Goal: Check status: Check status

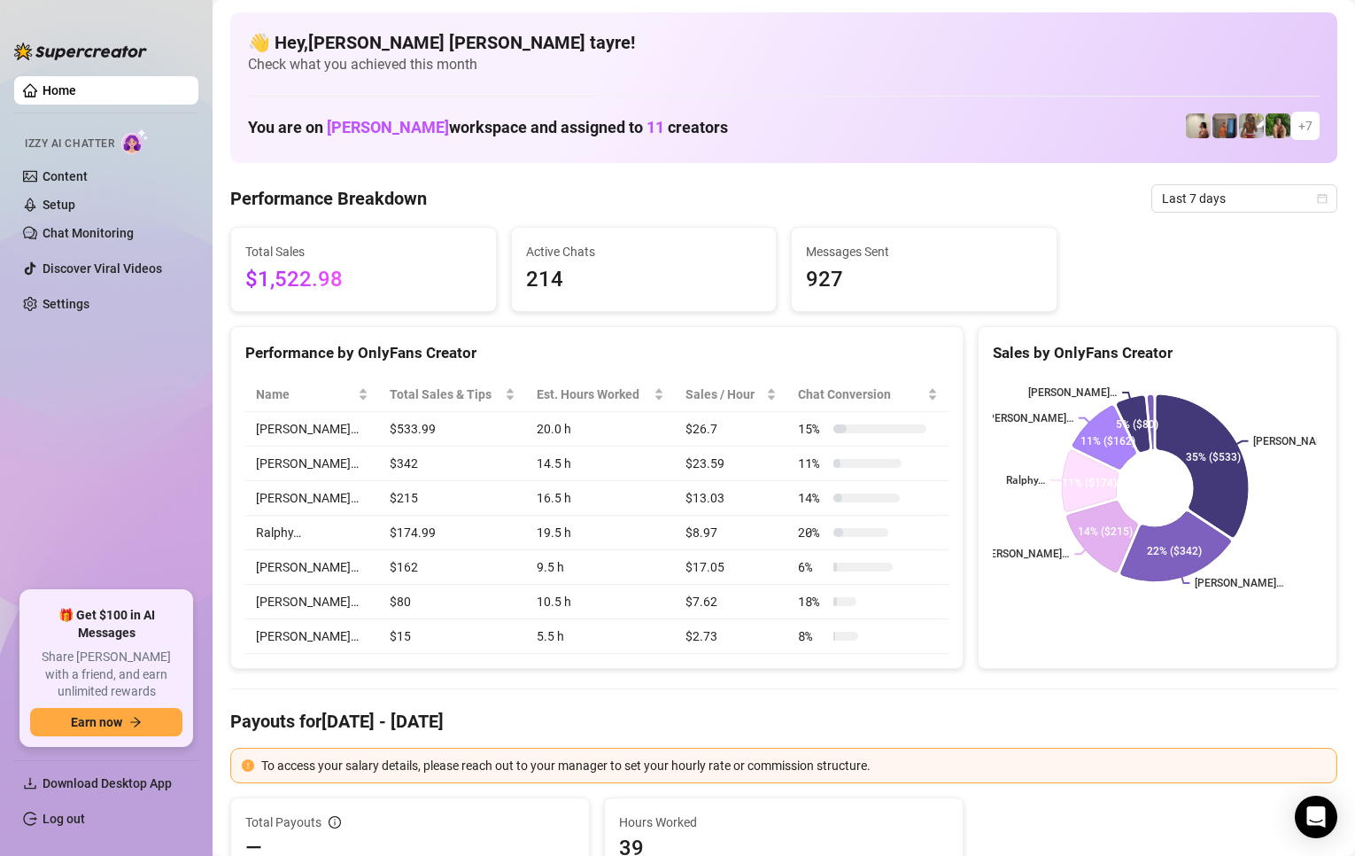
click at [709, 483] on td "$13.03" at bounding box center [731, 498] width 112 height 35
click at [1229, 186] on span "Last 7 days" at bounding box center [1244, 198] width 165 height 27
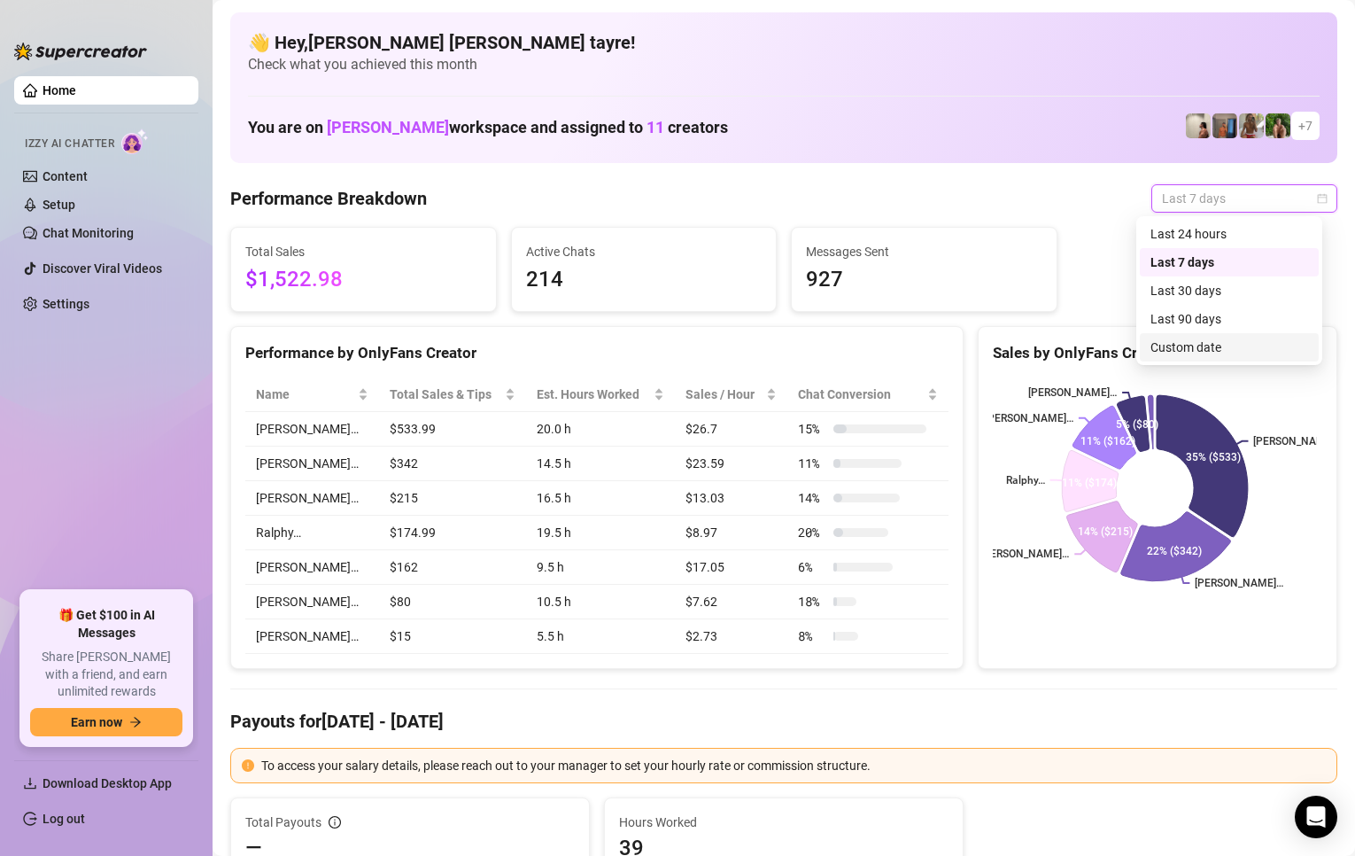
click at [1175, 339] on div "Custom date" at bounding box center [1230, 346] width 158 height 19
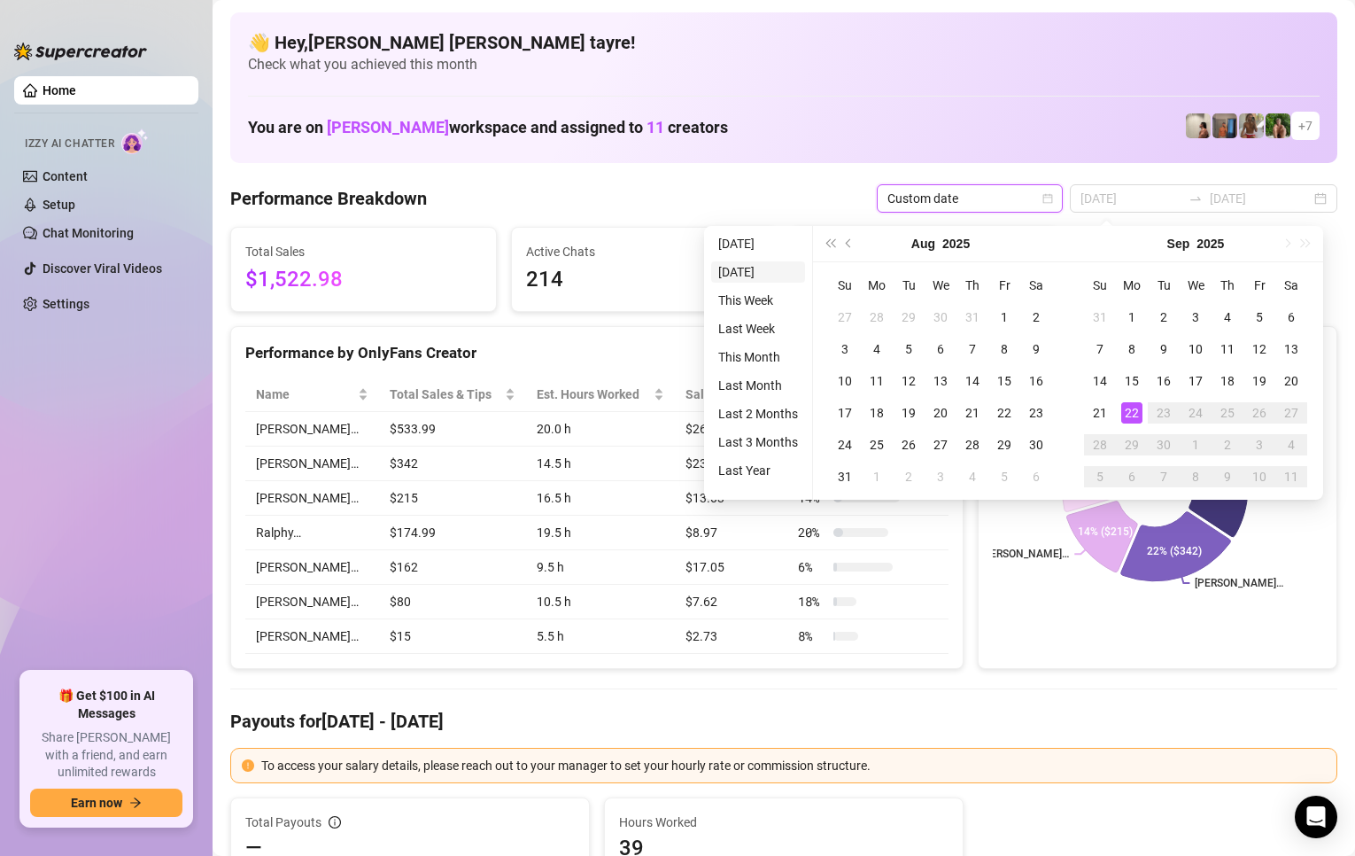
type input "[DATE]"
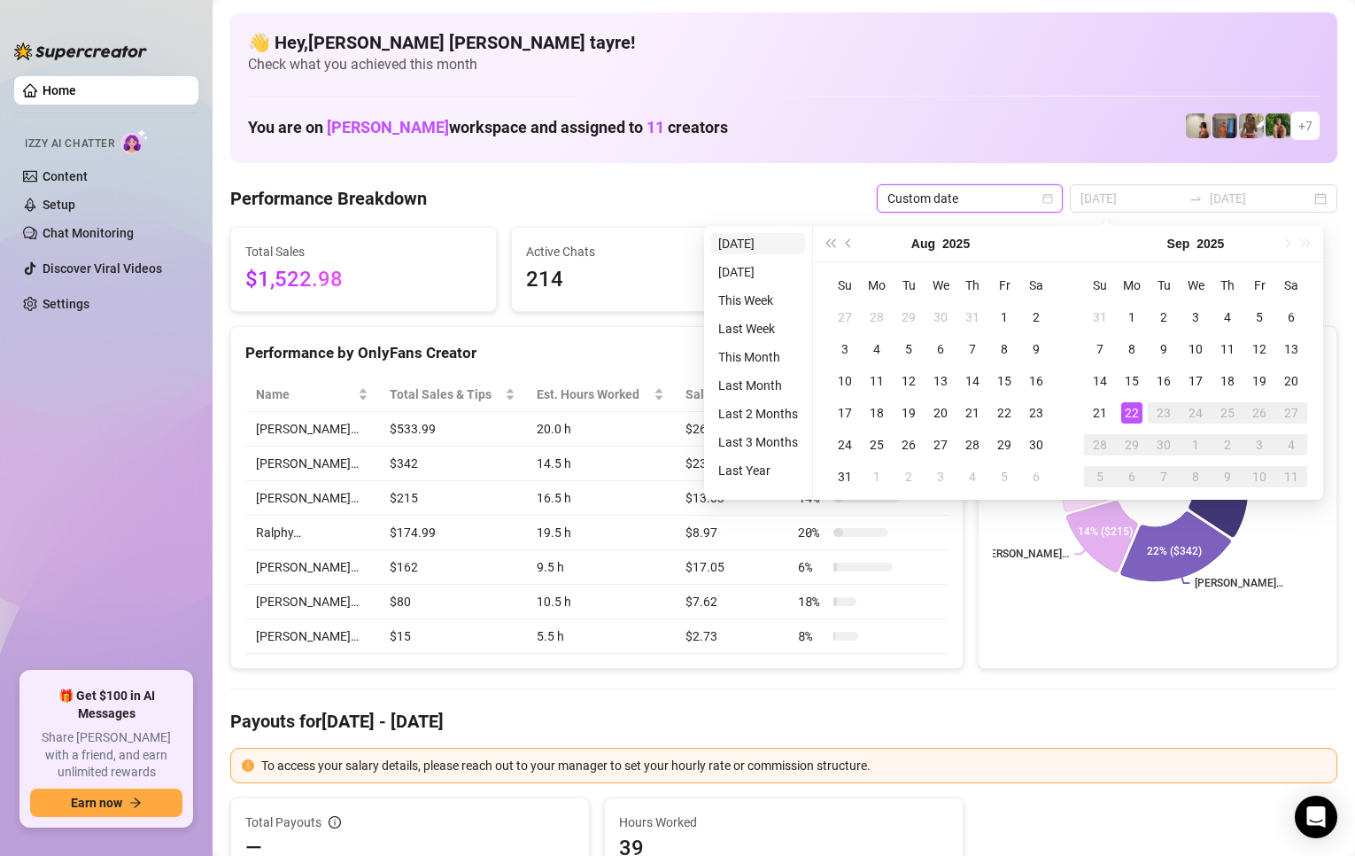
type input "[DATE]"
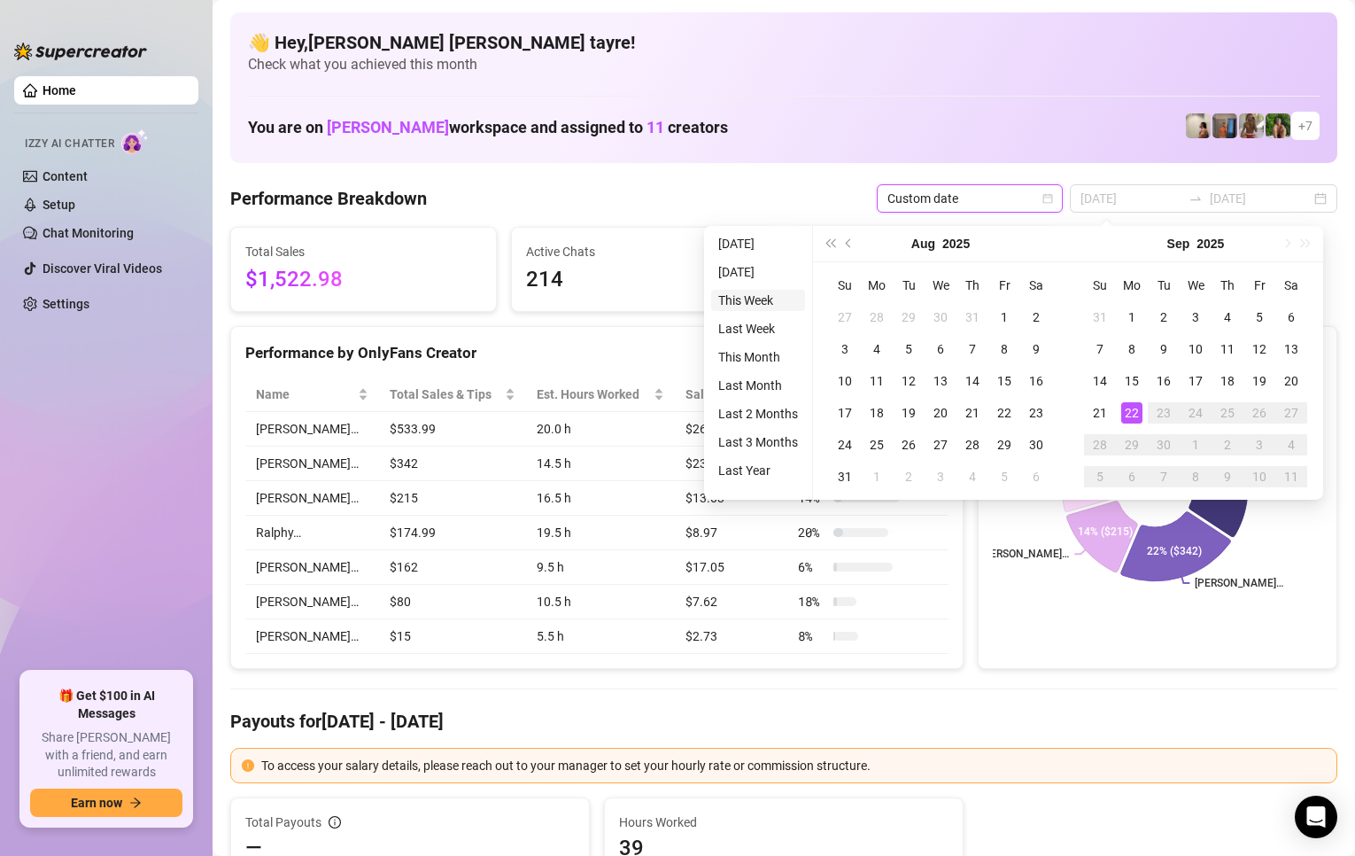
type input "[DATE]"
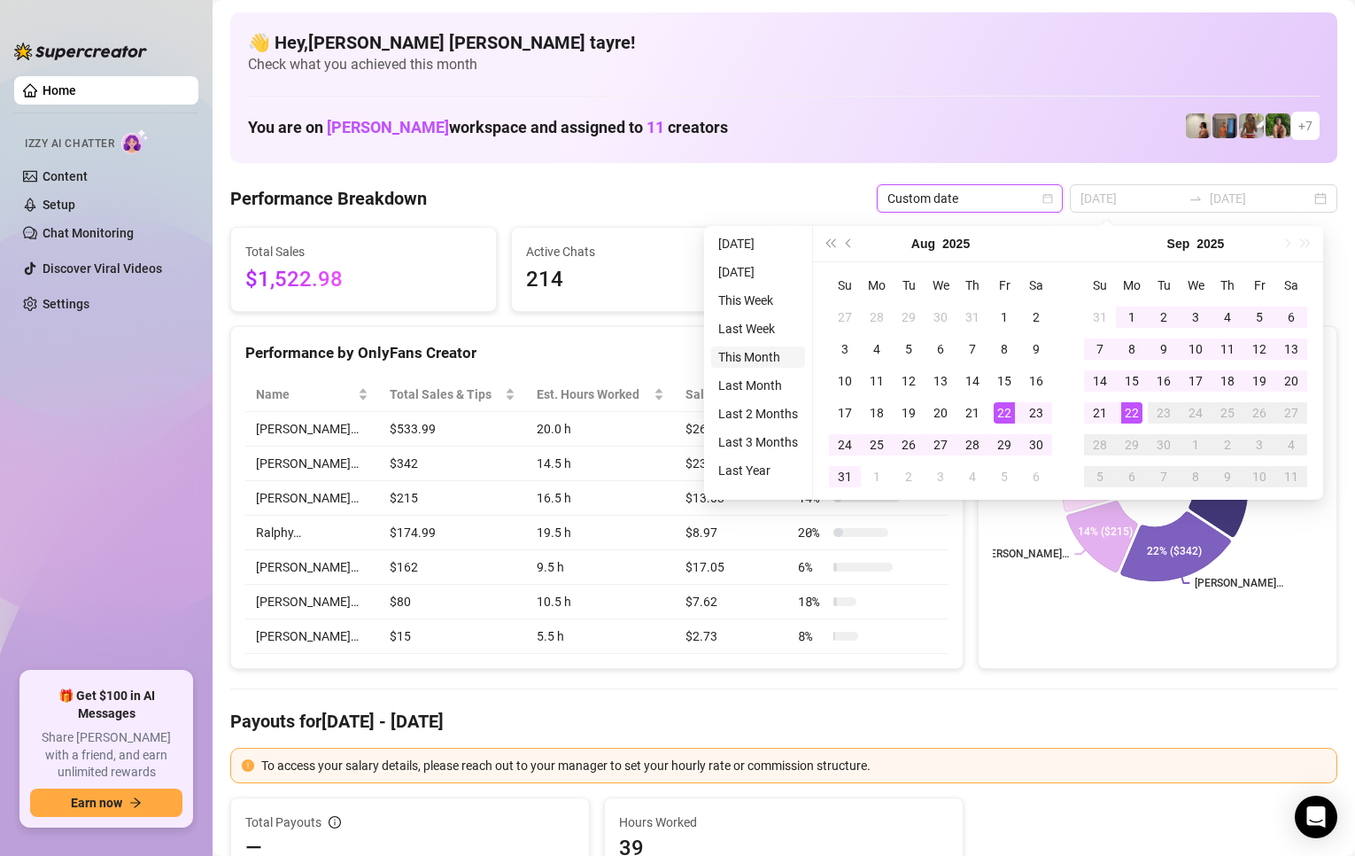
type input "[DATE]"
click at [763, 356] on li "This Month" at bounding box center [758, 356] width 94 height 21
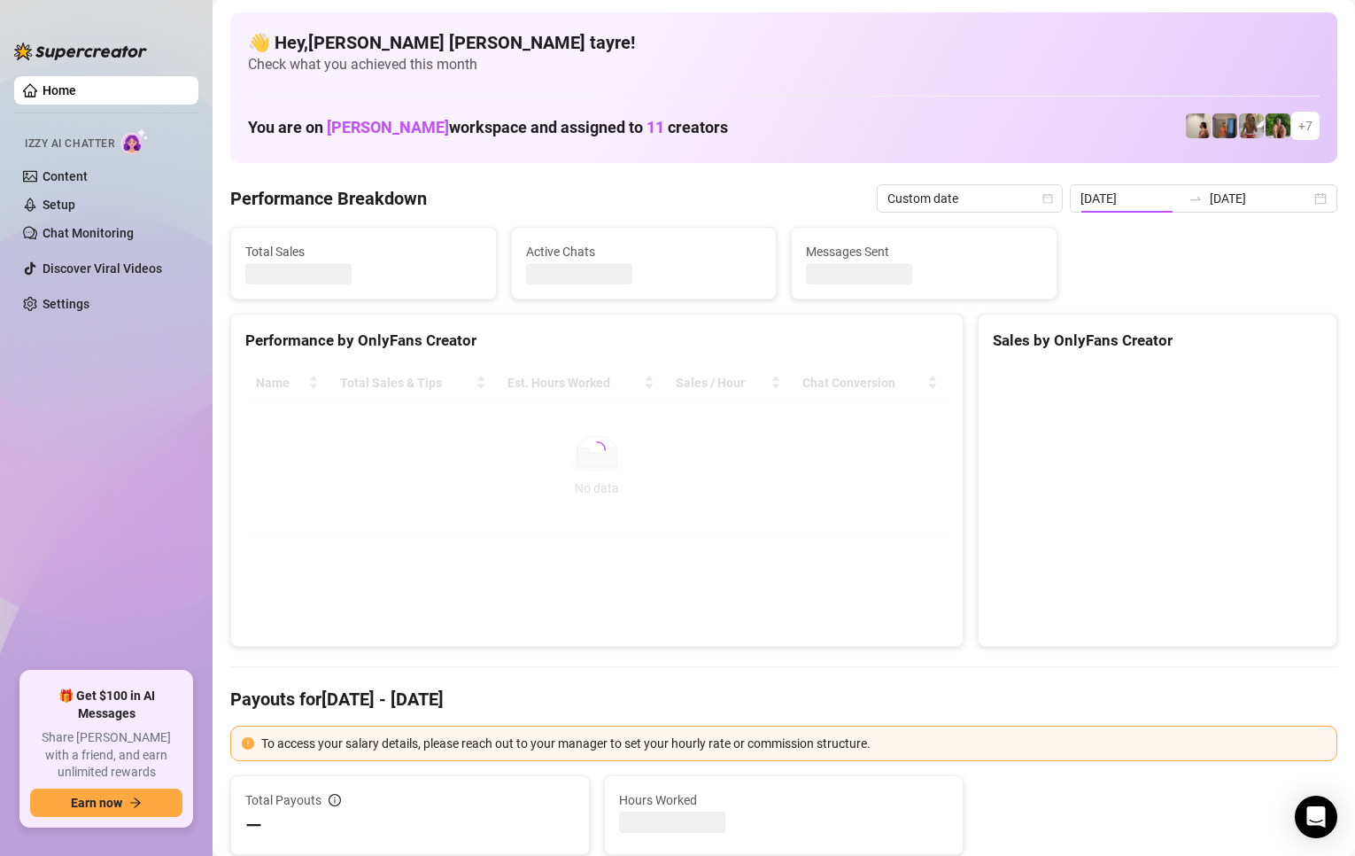
type input "[DATE]"
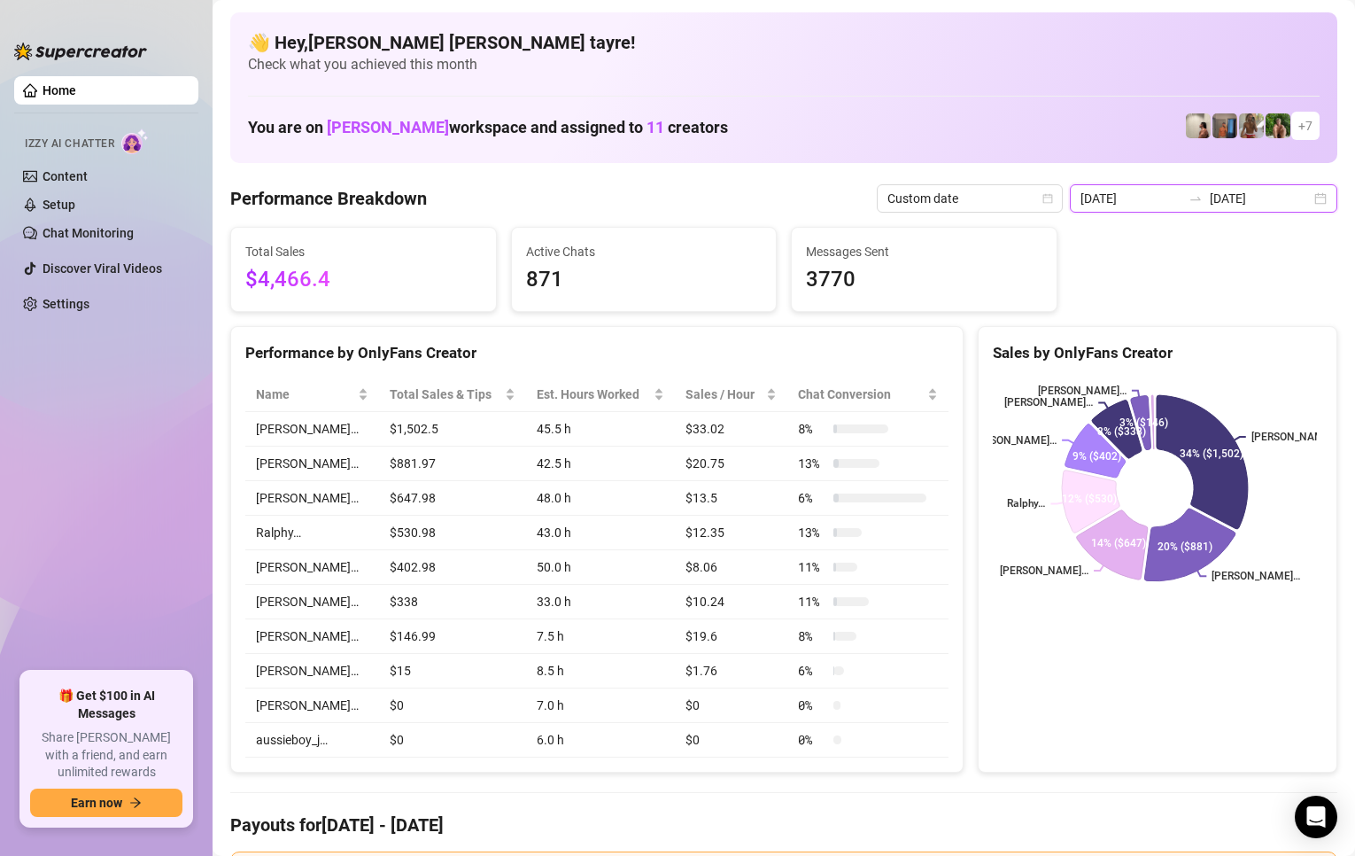
click at [1240, 201] on input "[DATE]" at bounding box center [1260, 198] width 101 height 19
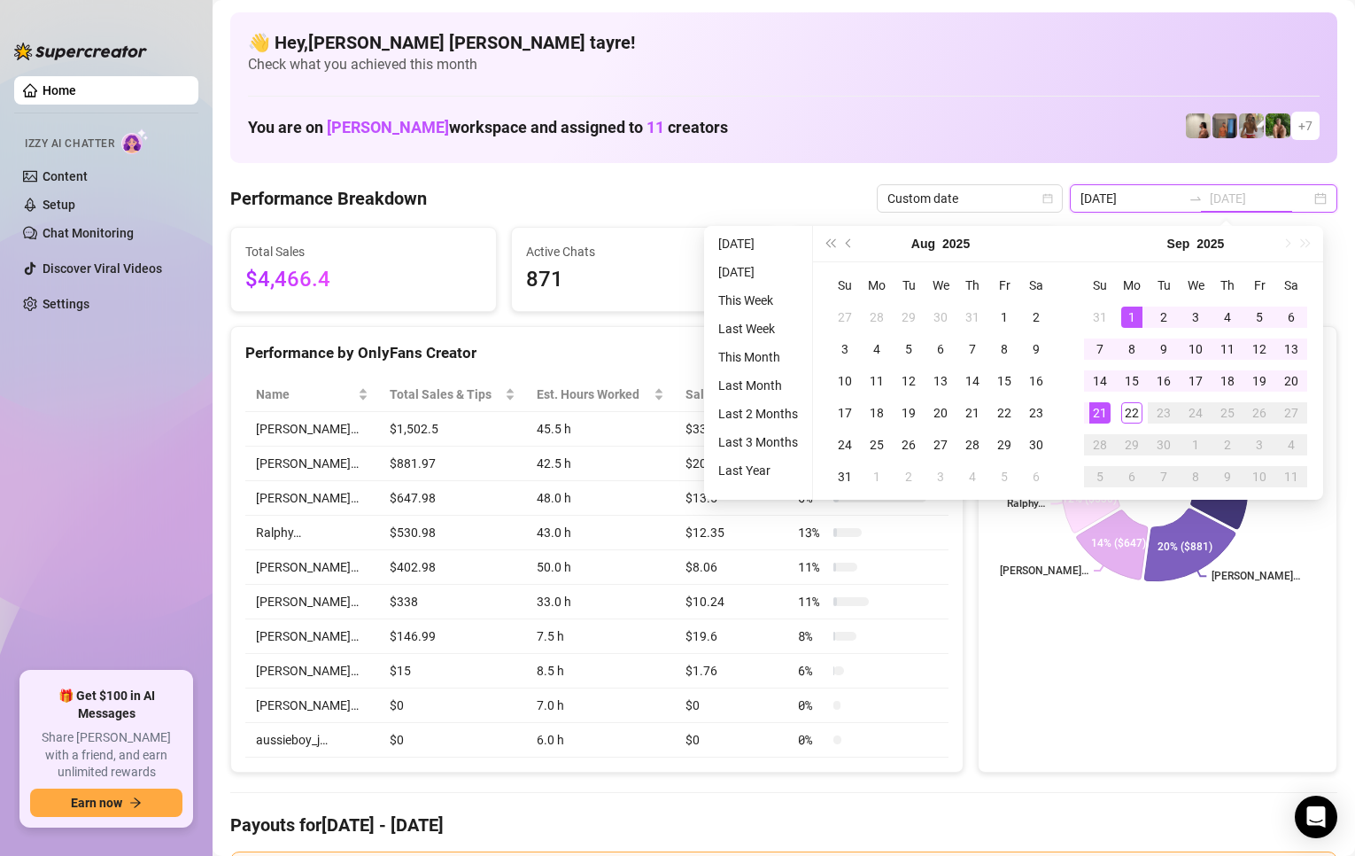
type input "[DATE]"
click at [1118, 596] on rect at bounding box center [1155, 487] width 324 height 221
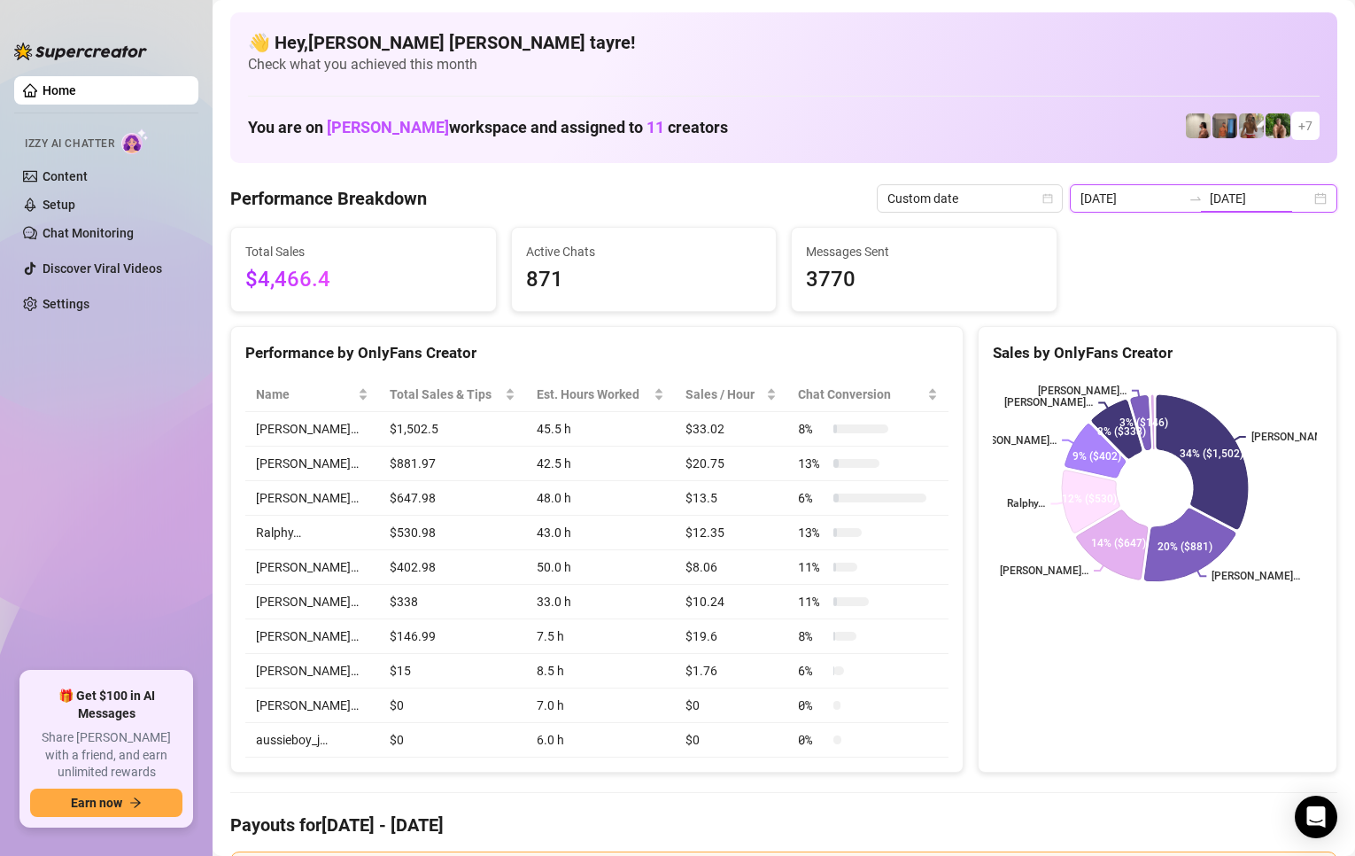
click at [1135, 207] on input "[DATE]" at bounding box center [1131, 198] width 101 height 19
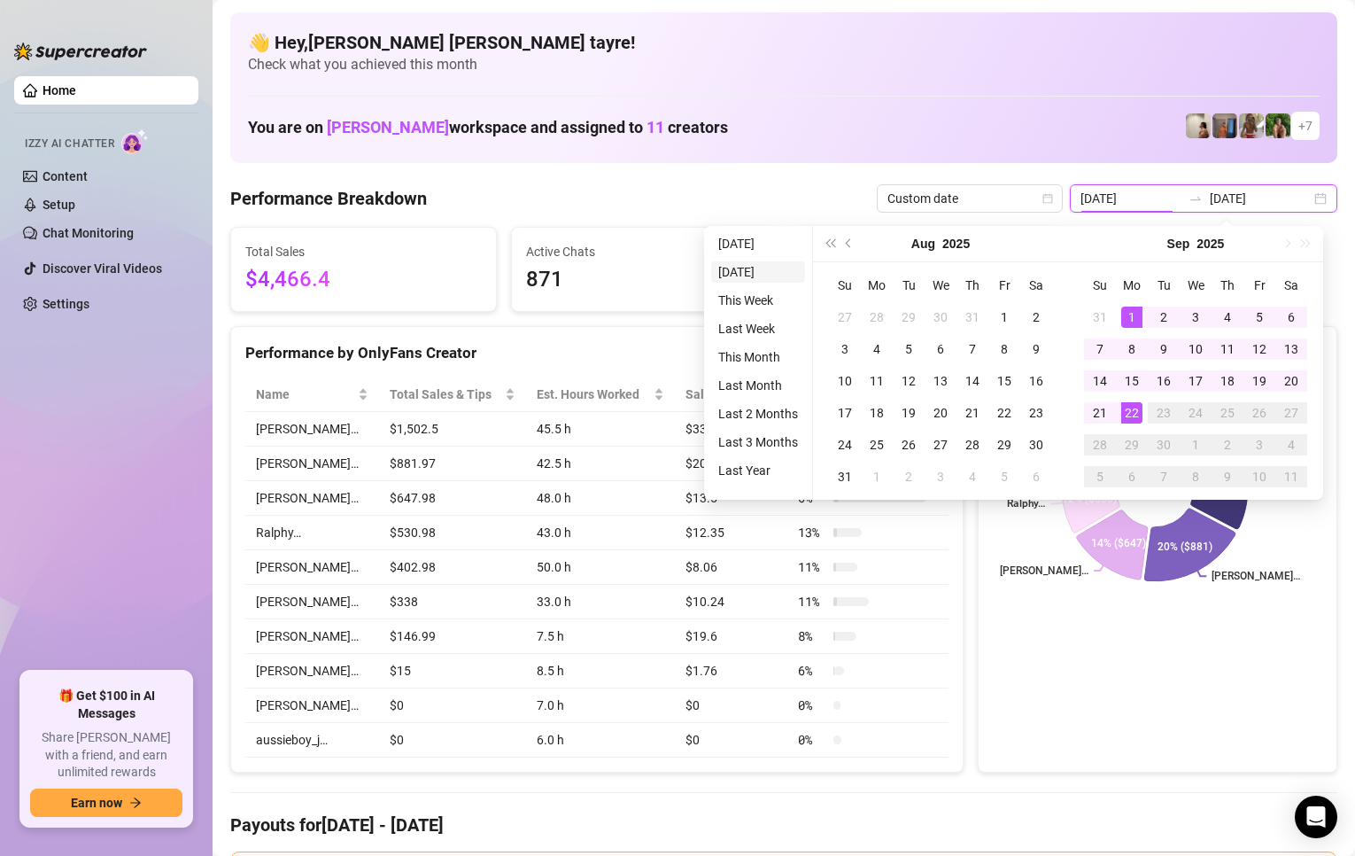
type input "[DATE]"
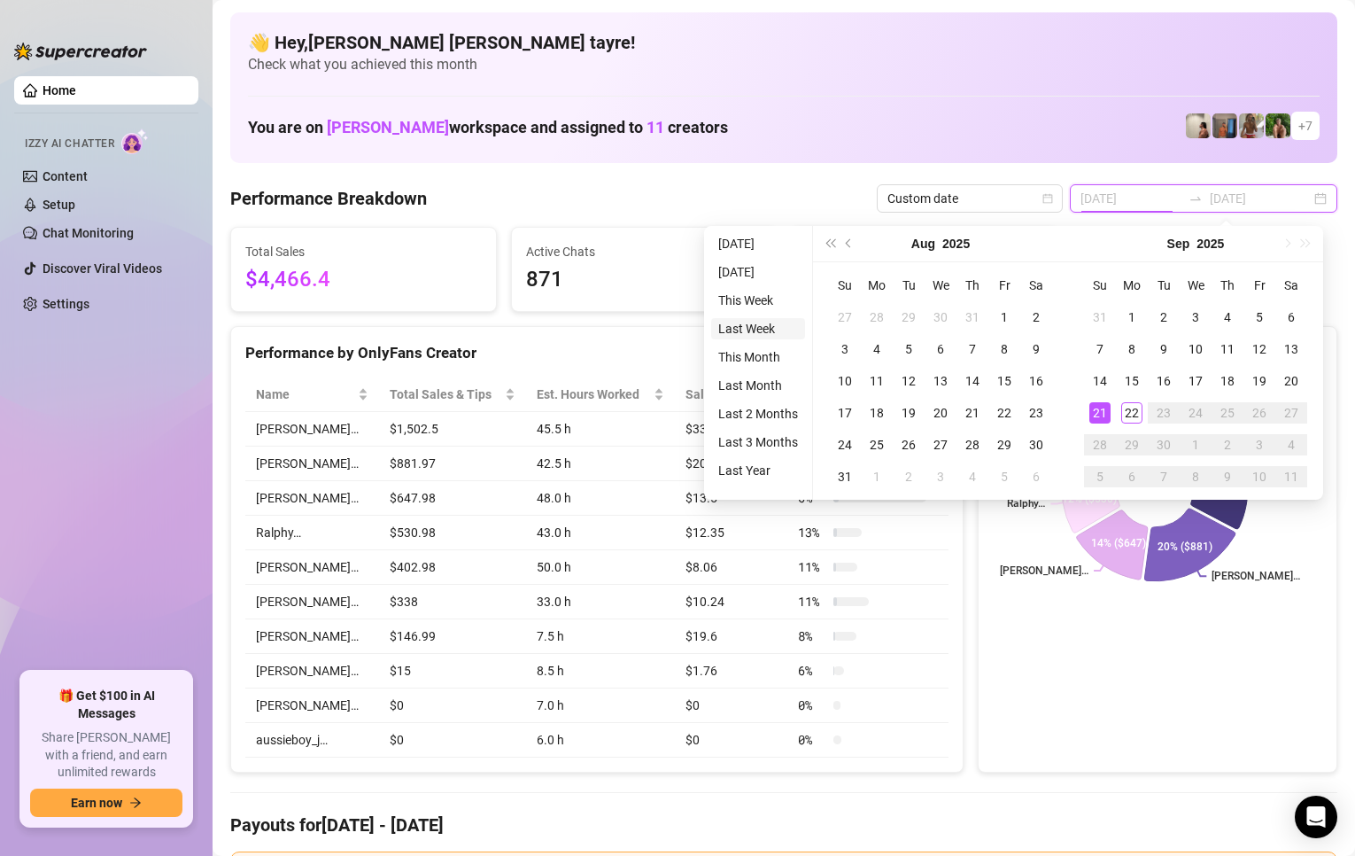
type input "[DATE]"
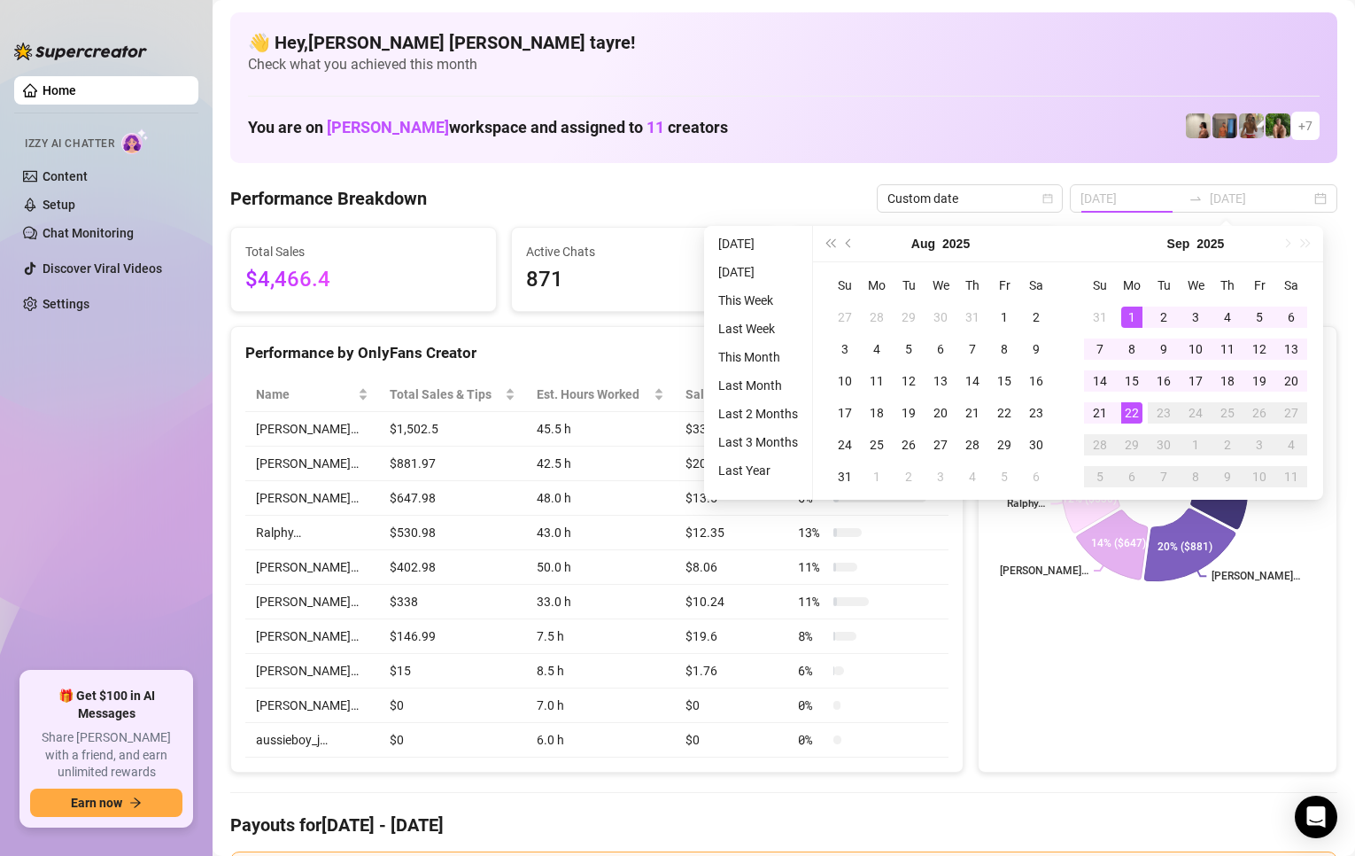
click at [763, 354] on li "This Month" at bounding box center [758, 356] width 94 height 21
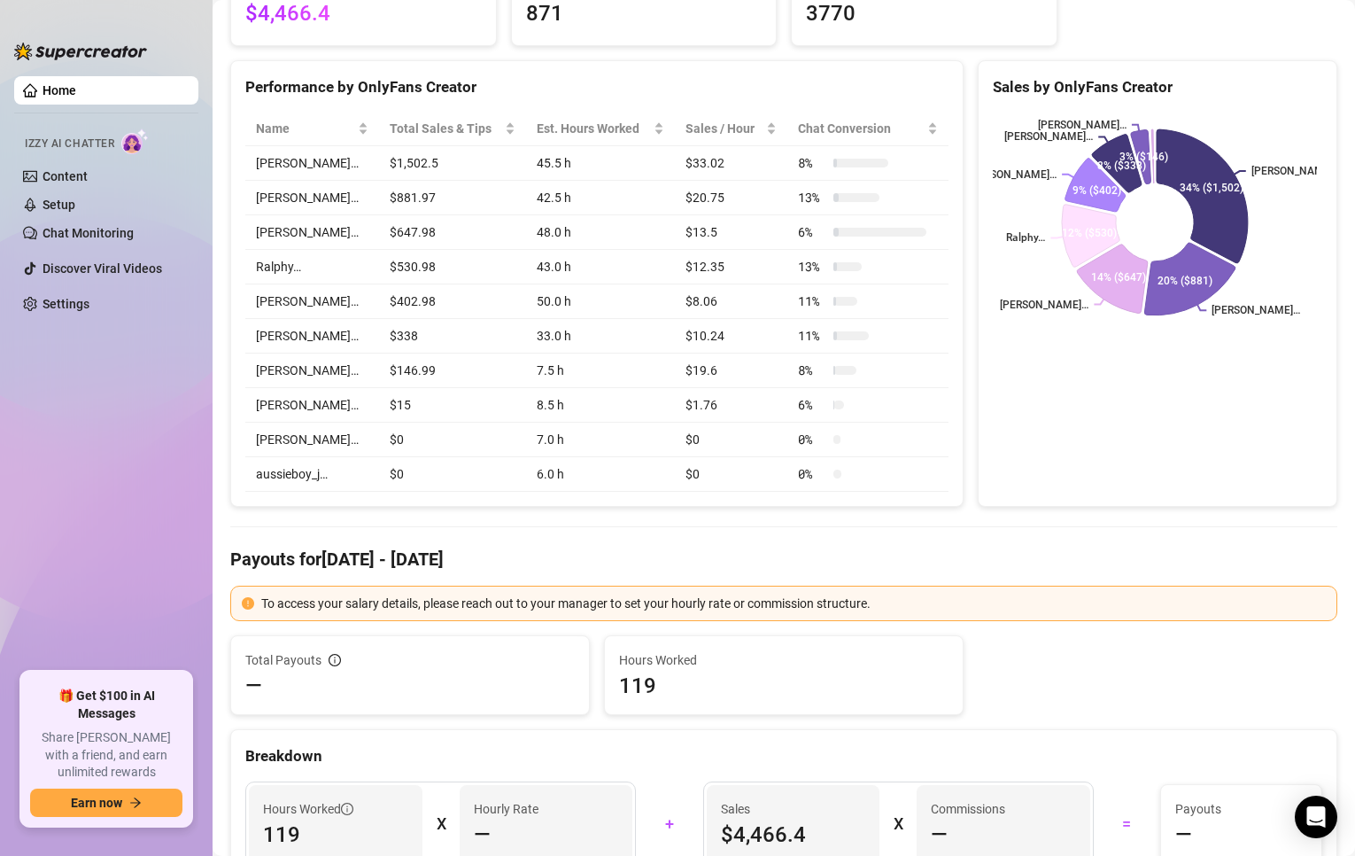
scroll to position [89, 0]
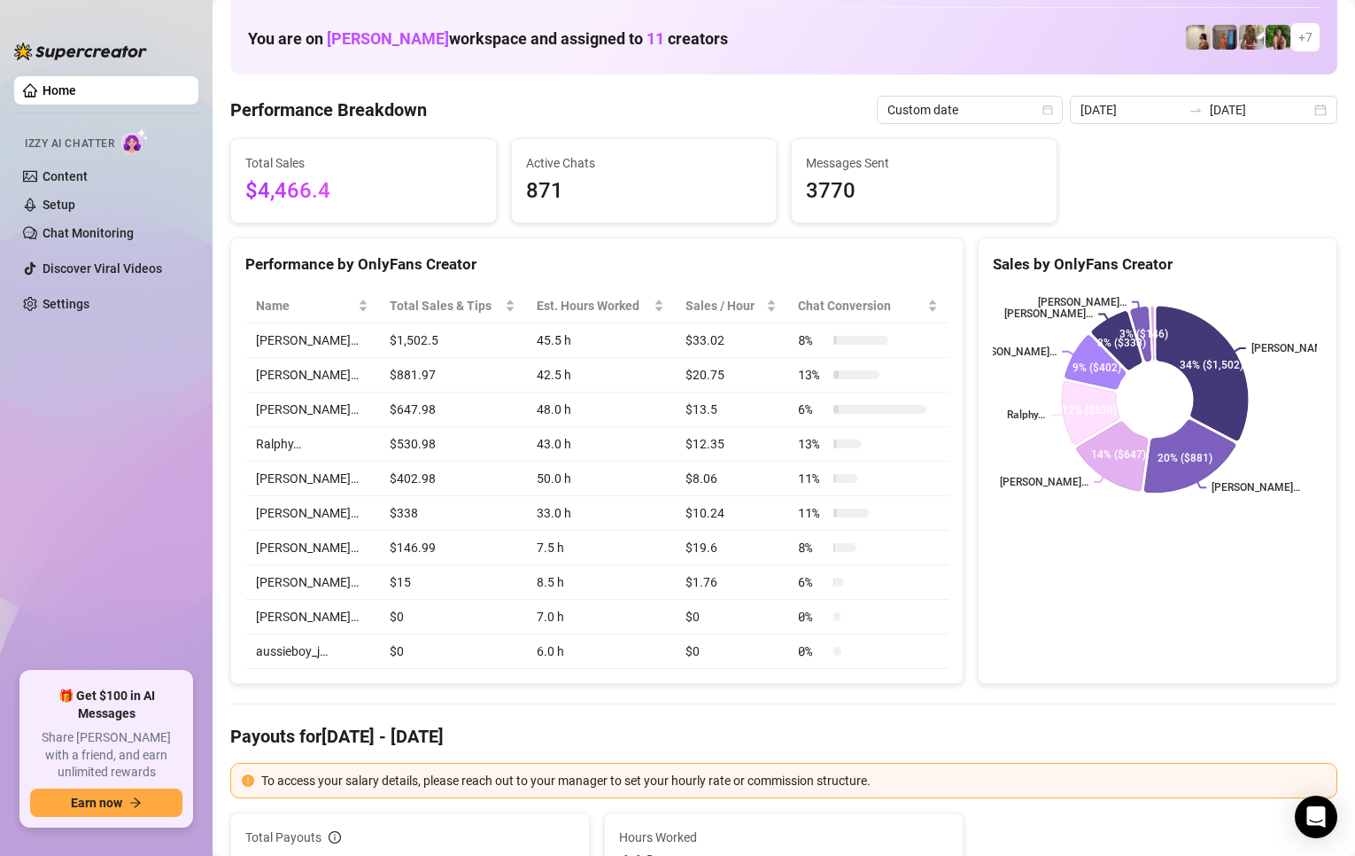
click at [322, 337] on td "[PERSON_NAME]…" at bounding box center [312, 340] width 134 height 35
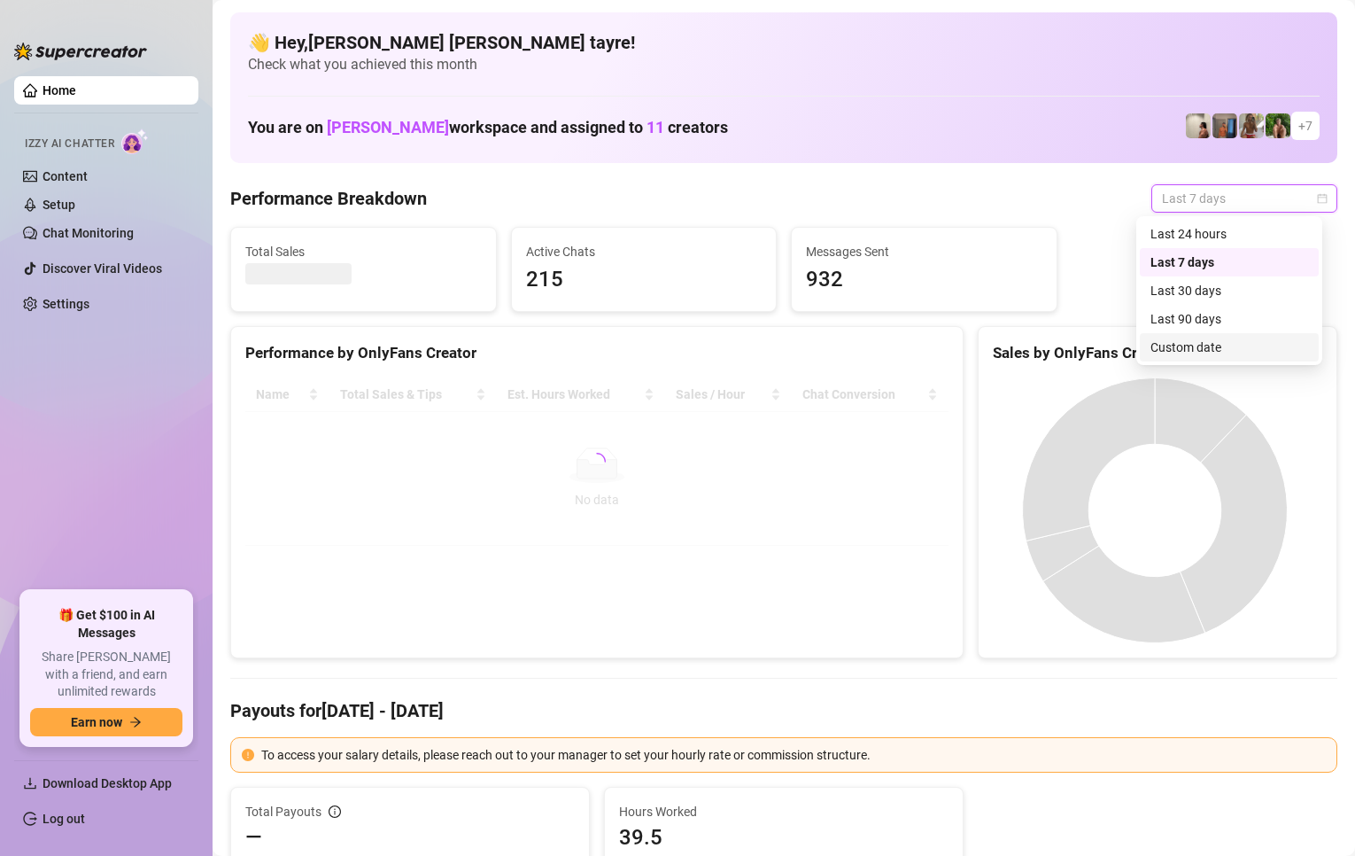
click at [1176, 334] on div "Custom date" at bounding box center [1229, 347] width 179 height 28
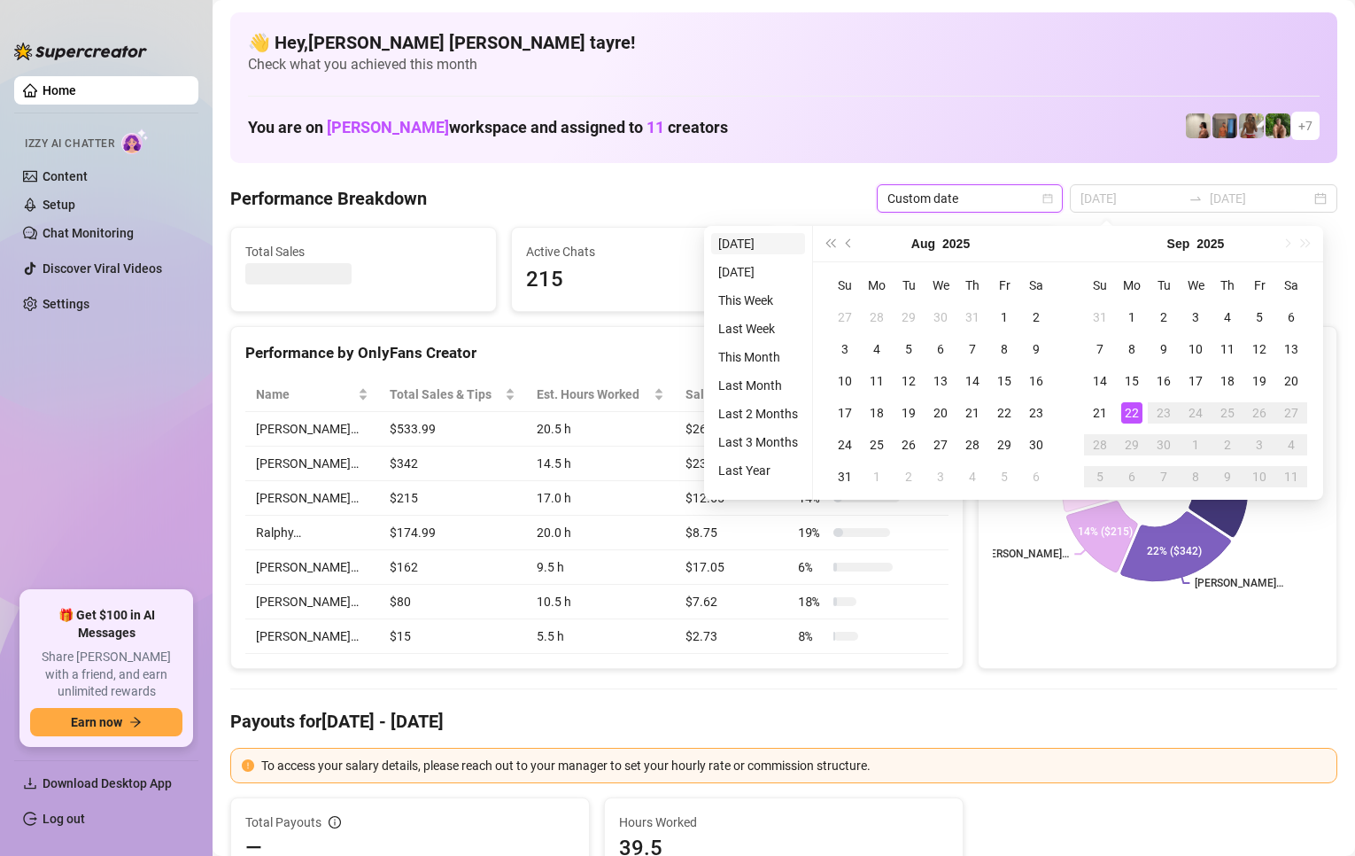
type input "[DATE]"
click at [740, 243] on li "[DATE]" at bounding box center [758, 243] width 94 height 21
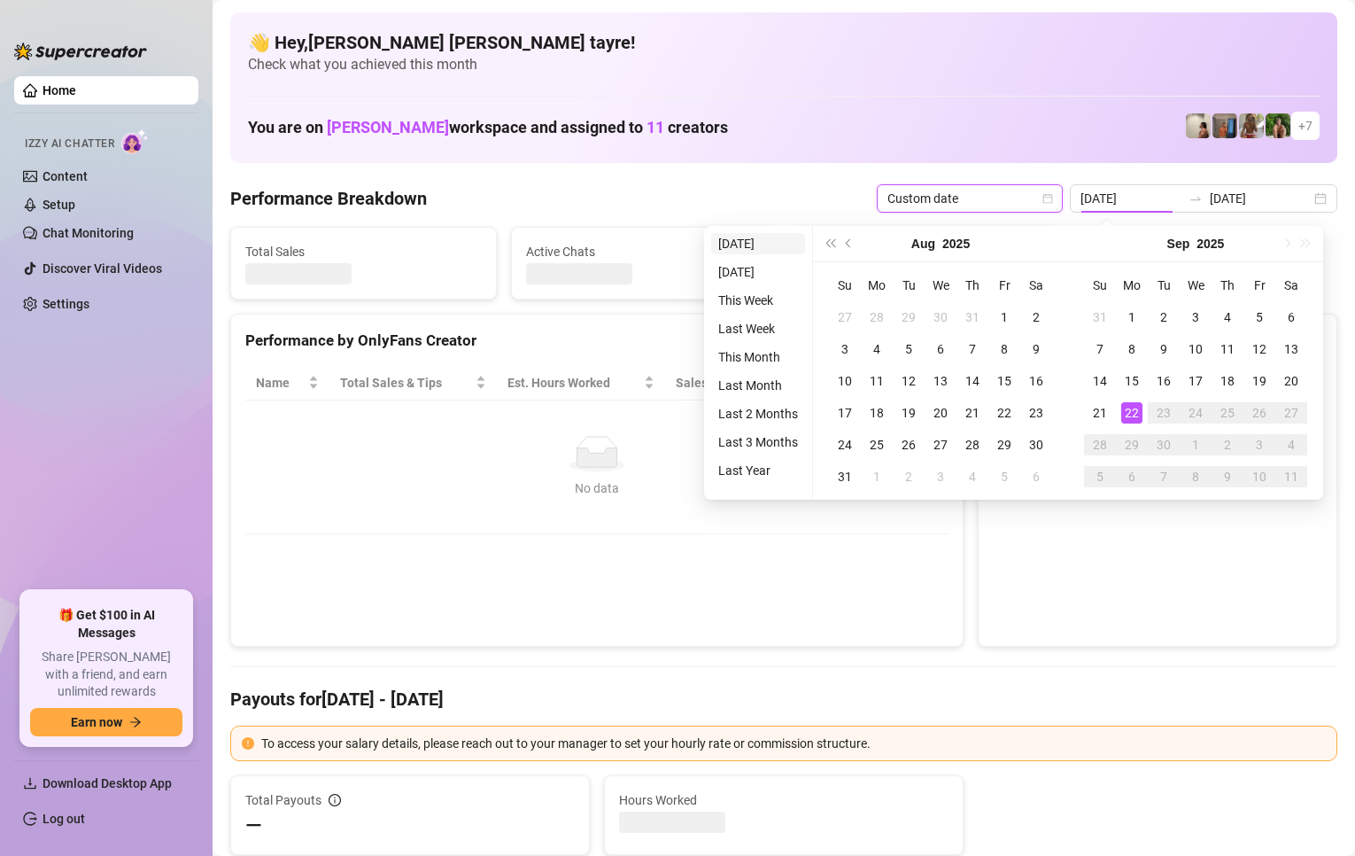
type input "[DATE]"
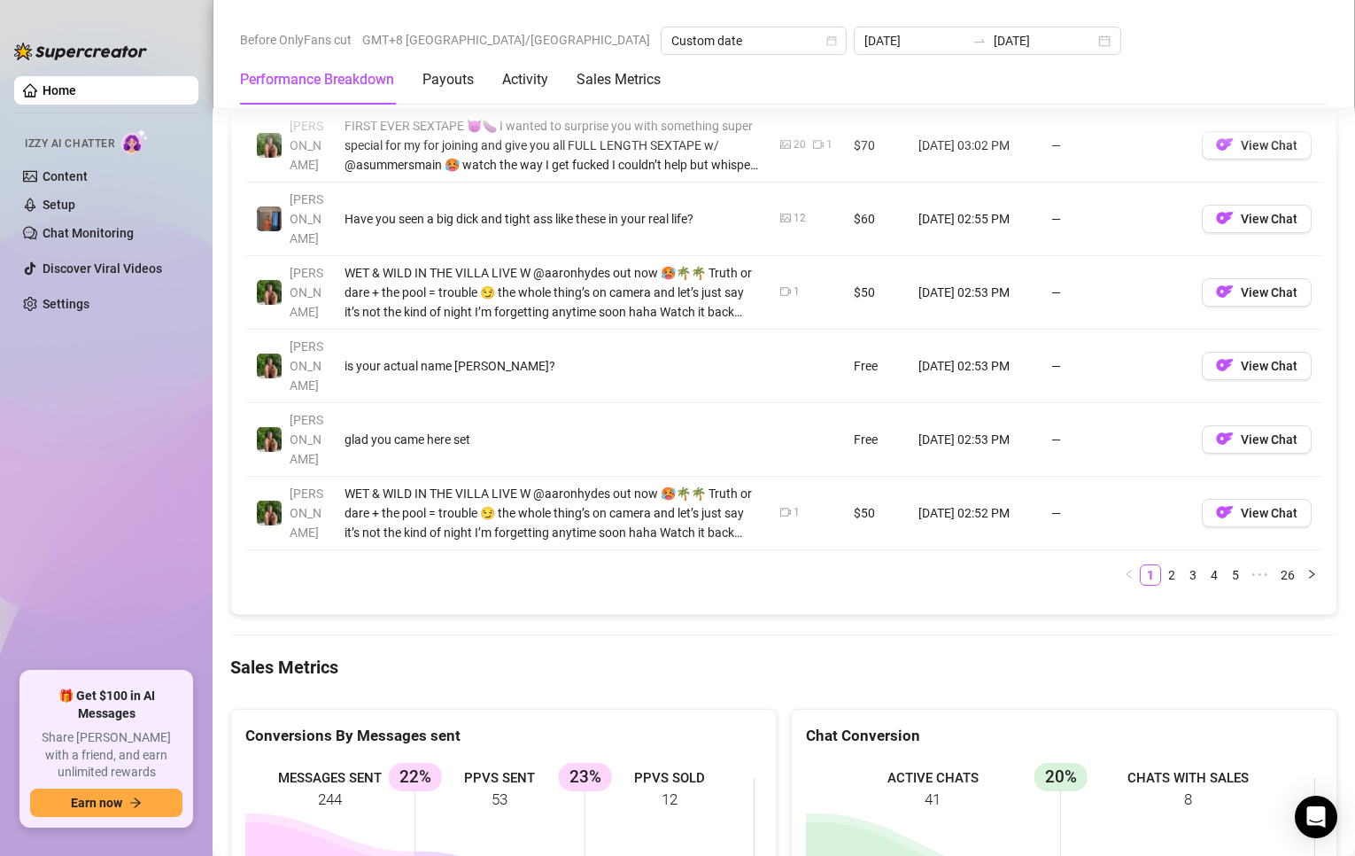
scroll to position [2303, 0]
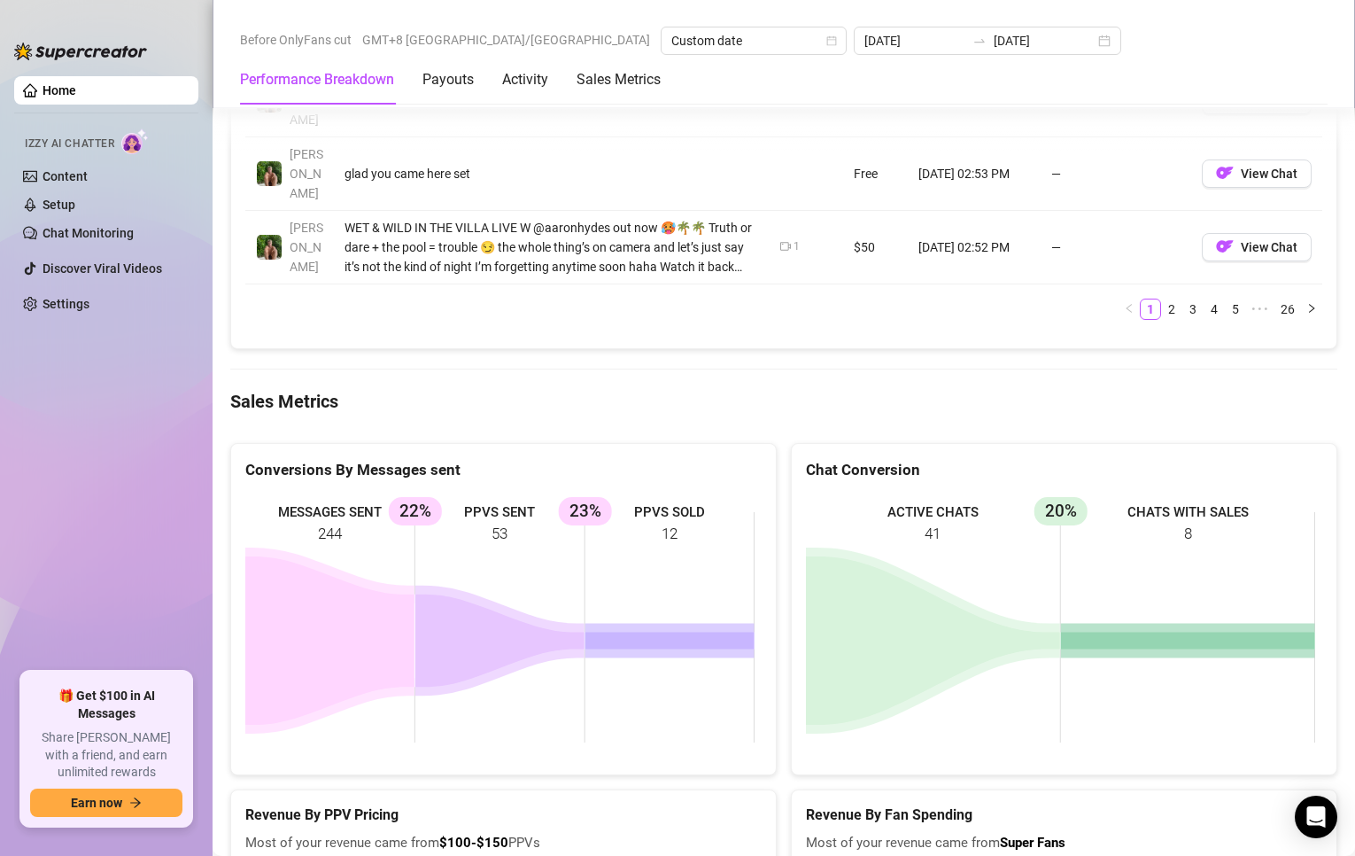
click at [116, 446] on ul "Home Izzy AI Chatter Content Setup Chat Monitoring Discover Viral Videos Settin…" at bounding box center [106, 366] width 184 height 595
